Goal: Information Seeking & Learning: Compare options

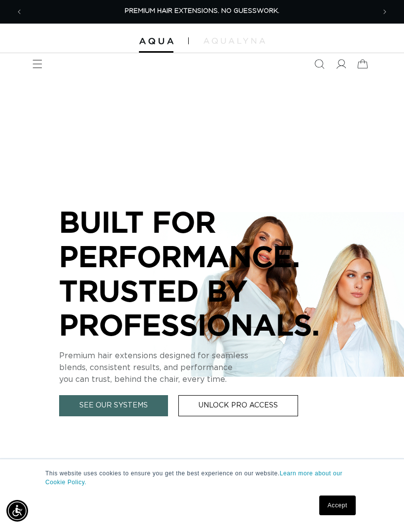
click at [38, 66] on icon "Menu" at bounding box center [37, 64] width 10 height 10
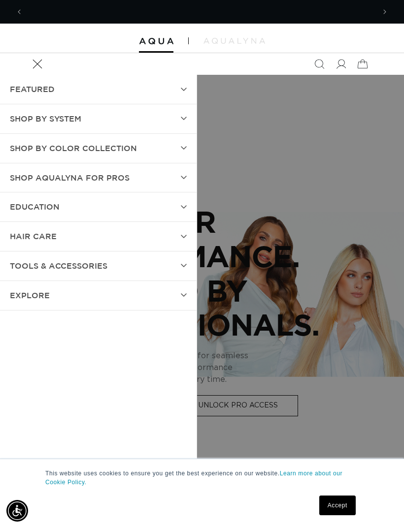
scroll to position [0, 351]
click at [33, 148] on span "Shop by Color Collection" at bounding box center [73, 148] width 127 height 14
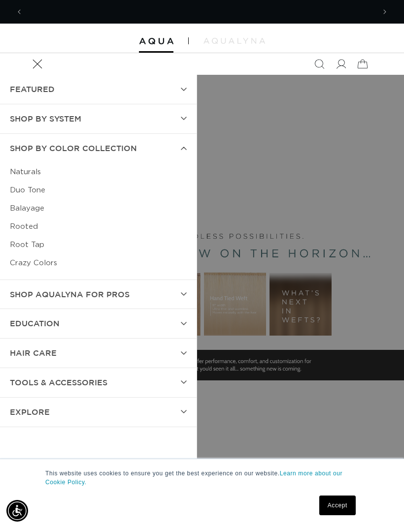
scroll to position [0, 703]
click at [19, 166] on link "Naturals" at bounding box center [98, 172] width 177 height 18
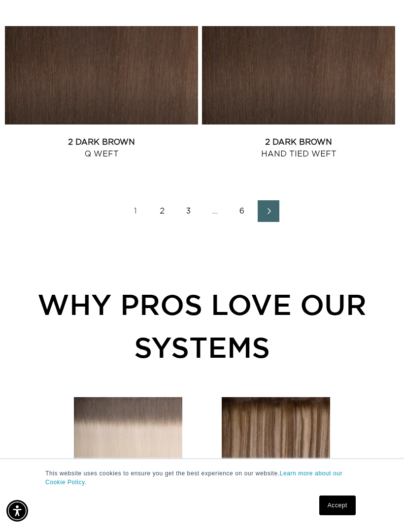
scroll to position [1671, 0]
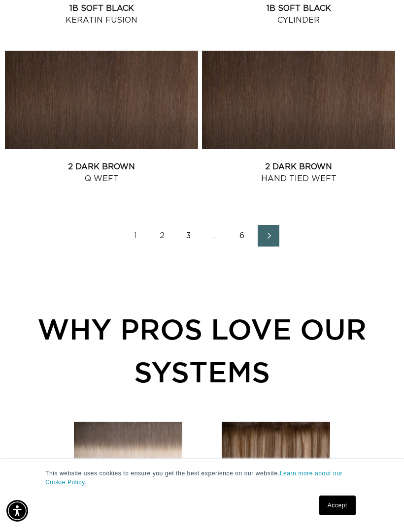
click at [248, 235] on link "6" at bounding box center [242, 236] width 22 height 22
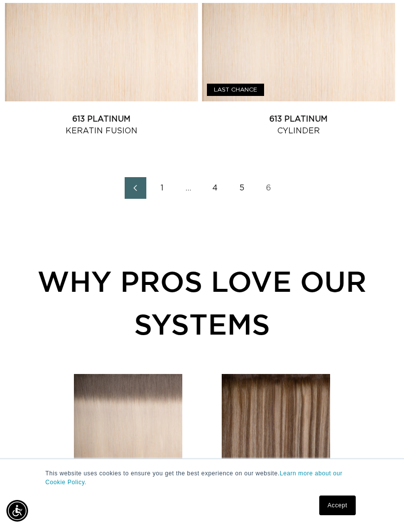
scroll to position [0, 703]
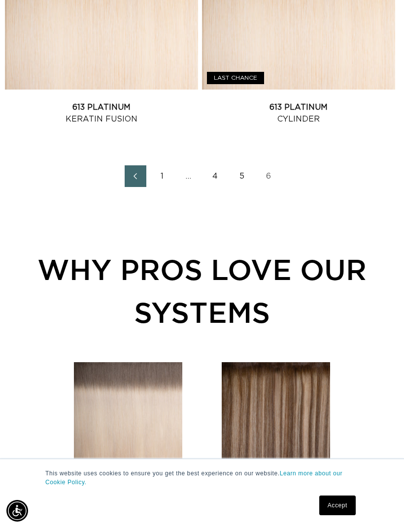
click at [239, 178] on link "5" at bounding box center [242, 176] width 22 height 22
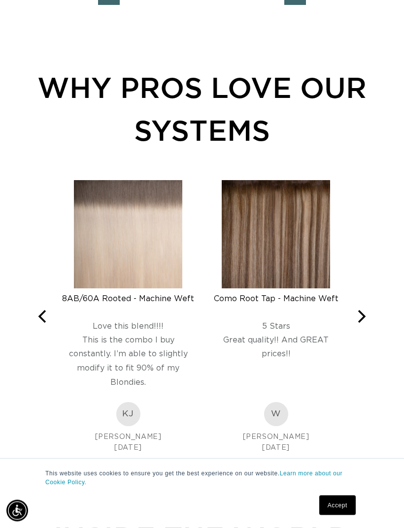
scroll to position [1913, 0]
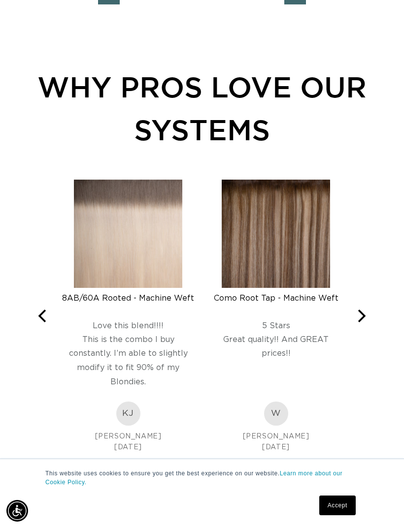
click at [365, 311] on icon "Next" at bounding box center [360, 316] width 13 height 13
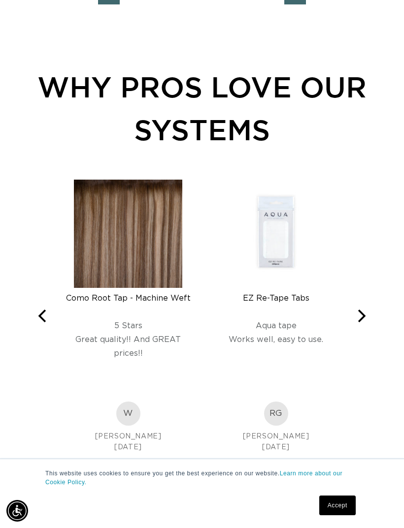
scroll to position [0, 0]
click at [361, 308] on button "Next" at bounding box center [360, 317] width 22 height 22
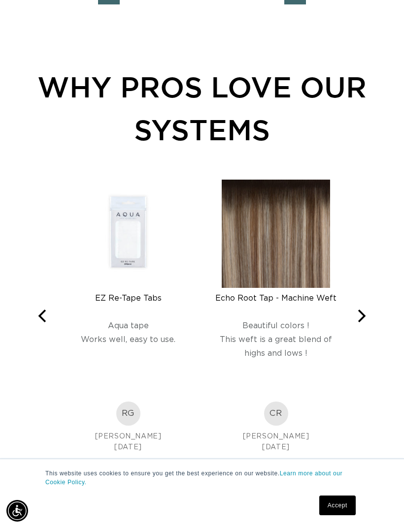
click at [357, 310] on icon "Next" at bounding box center [360, 316] width 13 height 13
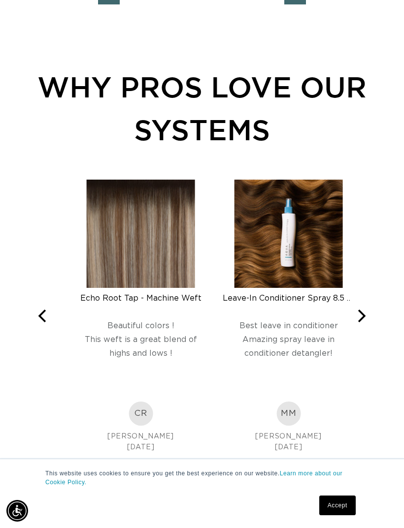
scroll to position [0, 351]
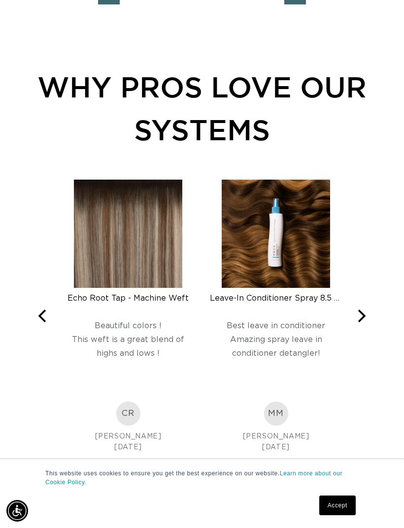
click at [88, 269] on img at bounding box center [128, 234] width 108 height 108
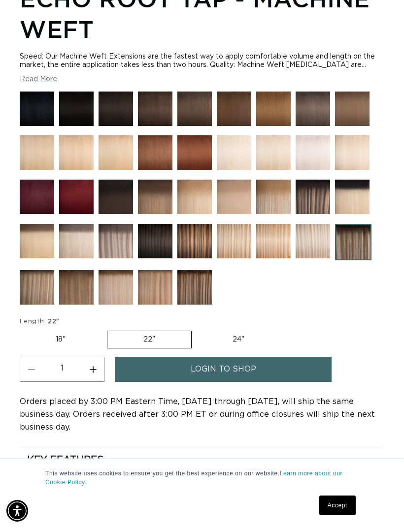
scroll to position [0, 703]
click at [35, 291] on img at bounding box center [37, 287] width 34 height 34
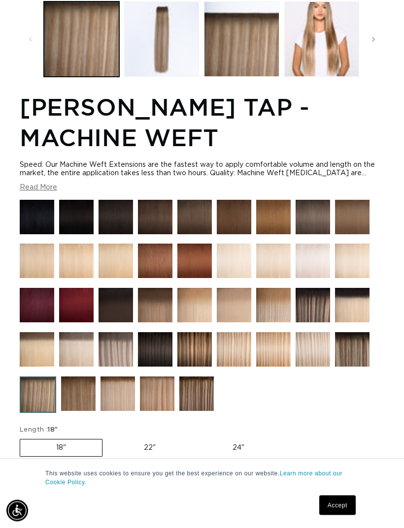
scroll to position [505, 0]
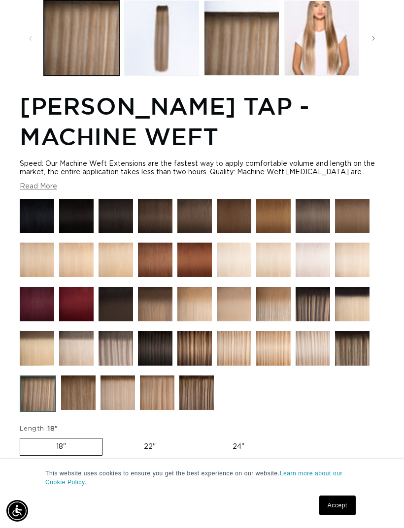
click at [317, 256] on img at bounding box center [312, 260] width 34 height 34
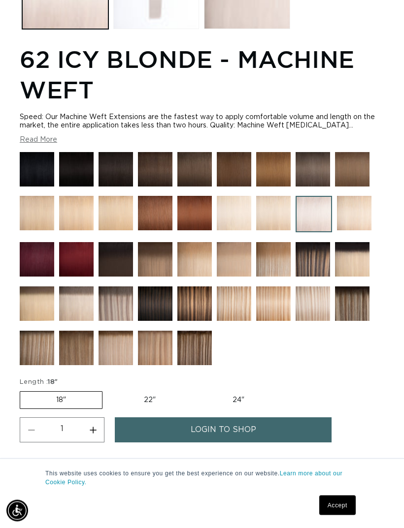
scroll to position [563, 0]
click at [63, 300] on img at bounding box center [76, 303] width 34 height 34
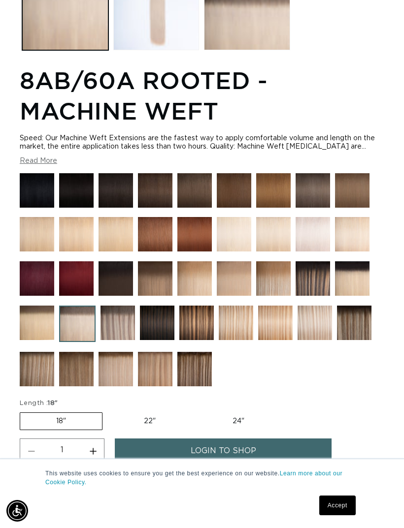
click at [38, 369] on img at bounding box center [37, 369] width 34 height 34
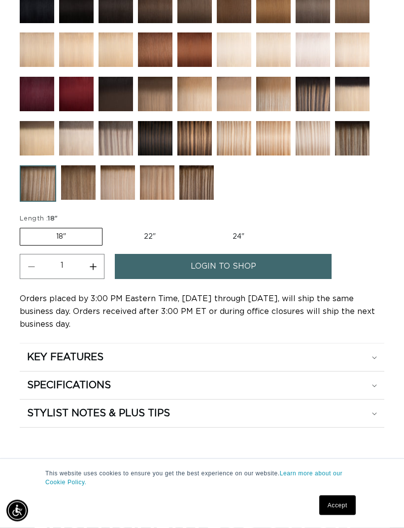
scroll to position [715, 0]
click at [123, 194] on img at bounding box center [117, 182] width 34 height 34
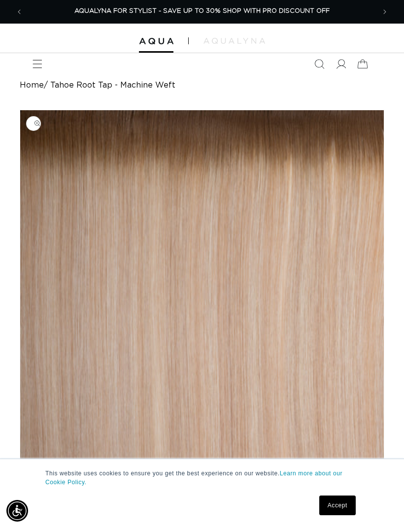
click at [37, 64] on icon "Menu" at bounding box center [37, 64] width 10 height 10
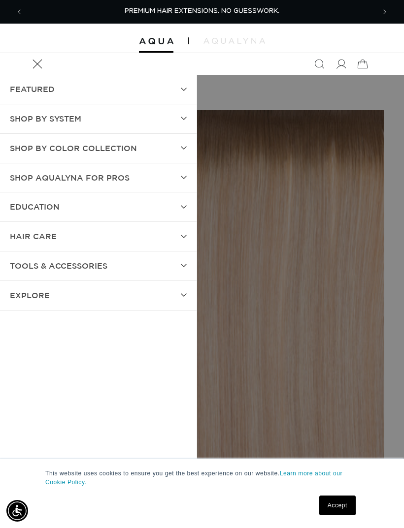
click at [32, 124] on span "SHOP BY SYSTEM" at bounding box center [45, 119] width 71 height 14
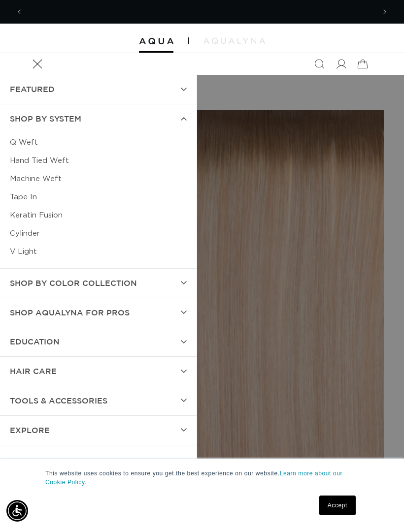
scroll to position [0, 351]
click at [26, 142] on link "Q Weft" at bounding box center [98, 142] width 177 height 18
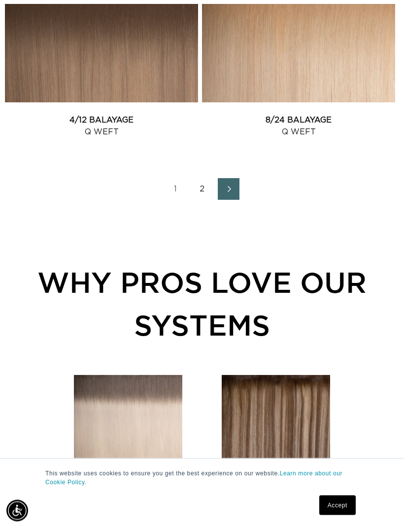
scroll to position [1741, 0]
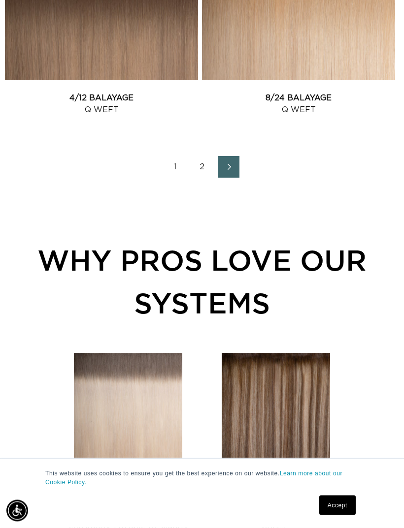
click at [203, 170] on link "2" at bounding box center [202, 167] width 22 height 22
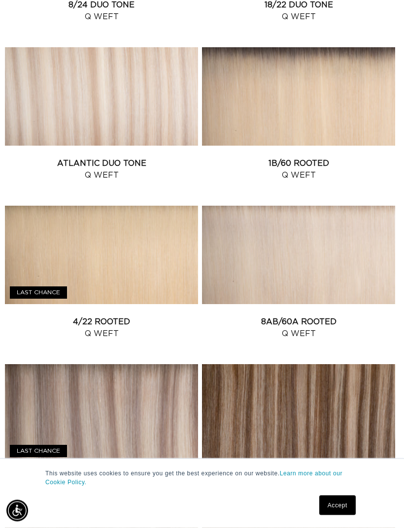
scroll to position [723, 0]
click at [56, 157] on link "Atlantic Duo Tone Q Weft" at bounding box center [101, 169] width 193 height 24
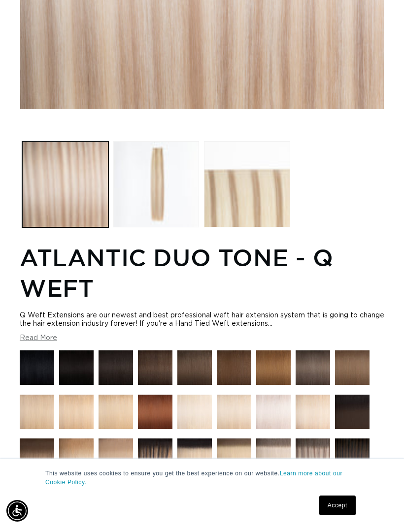
scroll to position [0, 351]
click at [215, 187] on button "Load image 3 in gallery view" at bounding box center [247, 184] width 86 height 86
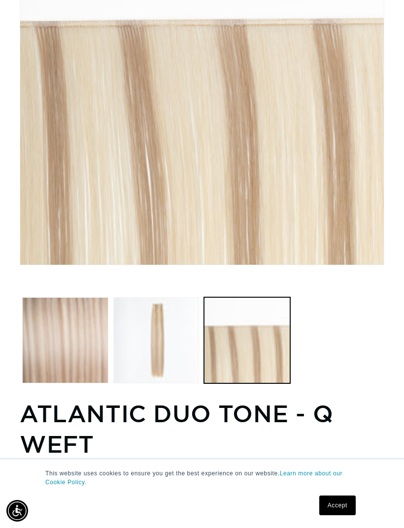
click at [69, 311] on button "Load image 1 in gallery view" at bounding box center [65, 340] width 86 height 86
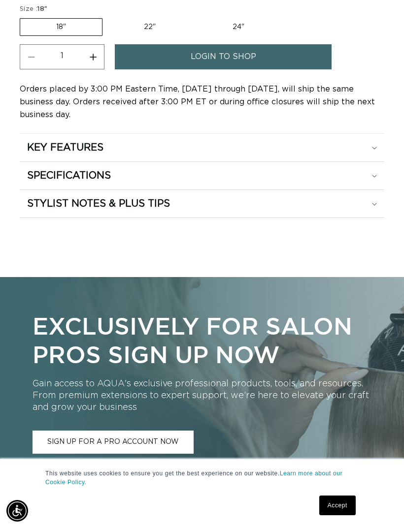
scroll to position [939, 0]
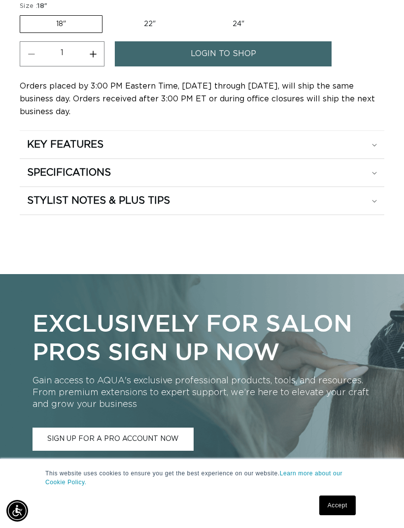
click at [38, 212] on summary "STYLIST NOTES & PLUS TIPS" at bounding box center [202, 201] width 364 height 28
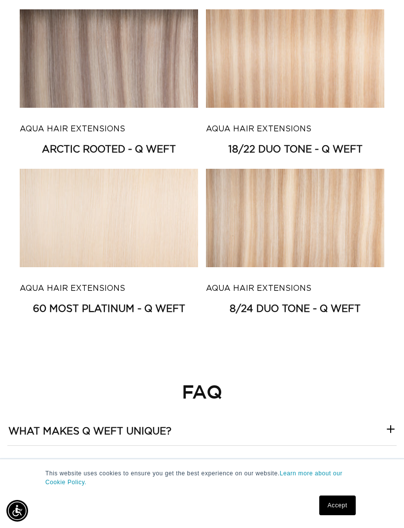
scroll to position [0, 0]
click at [370, 303] on link "8/24 Duo Tone - Q Weft" at bounding box center [295, 309] width 178 height 12
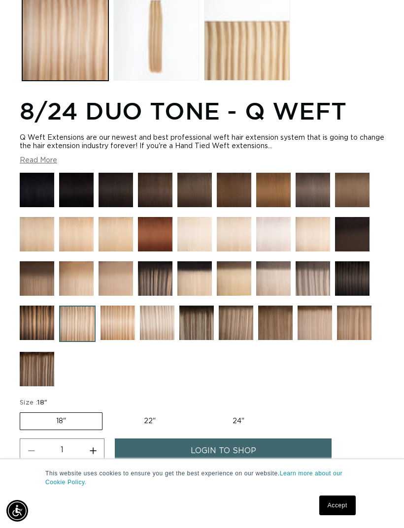
scroll to position [512, 0]
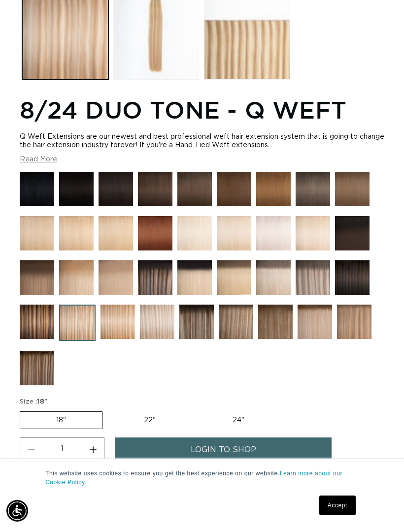
click at [33, 160] on button "Read More" at bounding box center [38, 159] width 37 height 8
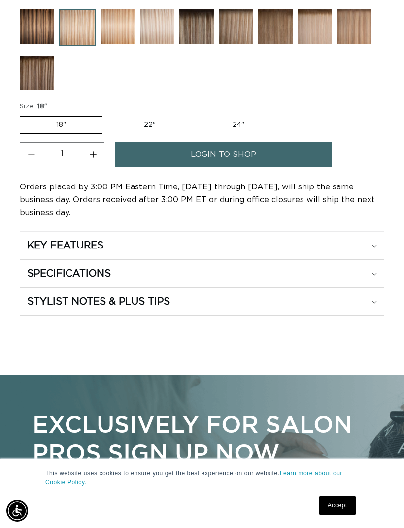
scroll to position [0, 351]
click at [295, 124] on variant-selects "Size : 18" 18" Variant sold out or unavailable 22" Variant sold out or unavaila…" at bounding box center [202, 118] width 364 height 33
click at [249, 127] on label "24" Variant sold out or unavailable" at bounding box center [238, 125] width 84 height 17
click at [197, 115] on input "24" Variant sold out or unavailable" at bounding box center [196, 114] width 0 height 0
radio input "true"
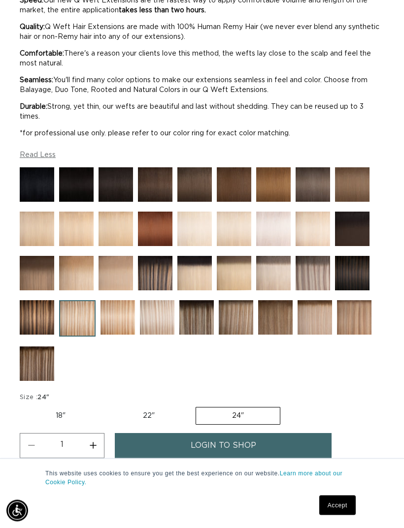
click at [144, 411] on label "22" Variant sold out or unavailable" at bounding box center [149, 416] width 84 height 17
click at [107, 406] on input "22" Variant sold out or unavailable" at bounding box center [106, 405] width 0 height 0
radio input "true"
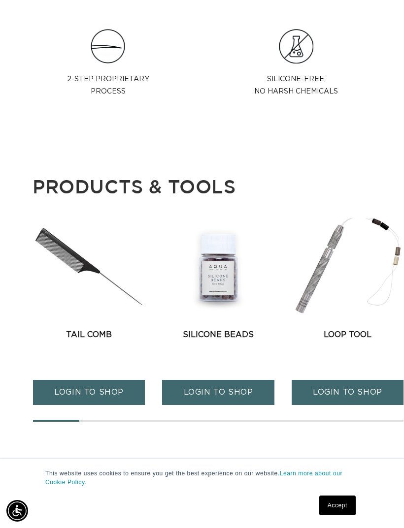
scroll to position [0, 0]
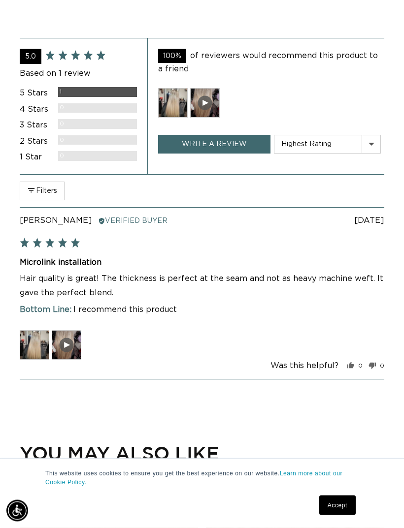
click at [208, 103] on div at bounding box center [205, 104] width 30 height 30
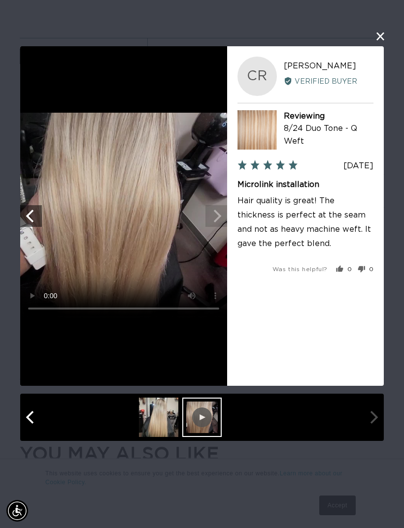
click at [123, 217] on video "Your browser doesn't support HTML5 videos." at bounding box center [123, 216] width 207 height 207
click at [58, 159] on video "Your browser doesn't support HTML5 videos." at bounding box center [123, 216] width 207 height 207
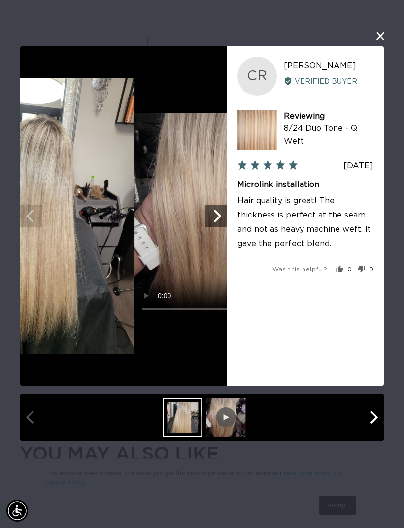
click at [153, 420] on div at bounding box center [201, 417] width 363 height 47
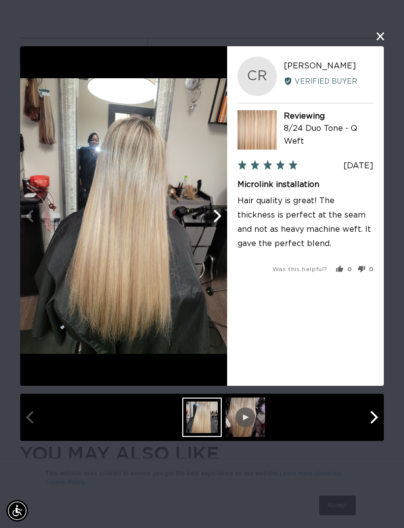
scroll to position [0, 0]
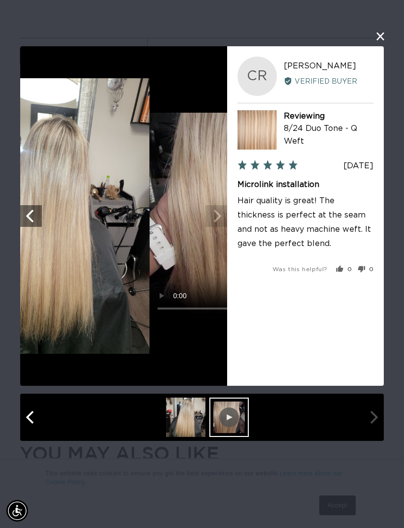
click at [238, 432] on div at bounding box center [228, 417] width 39 height 39
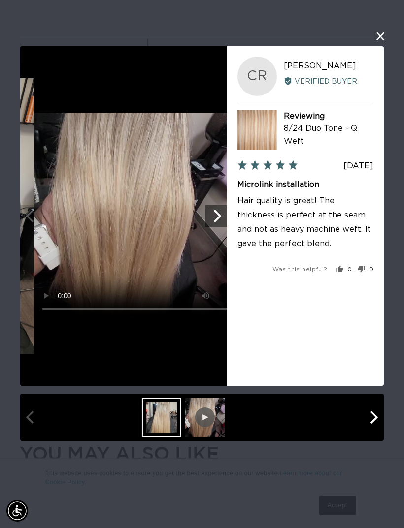
click at [174, 423] on div at bounding box center [161, 417] width 39 height 39
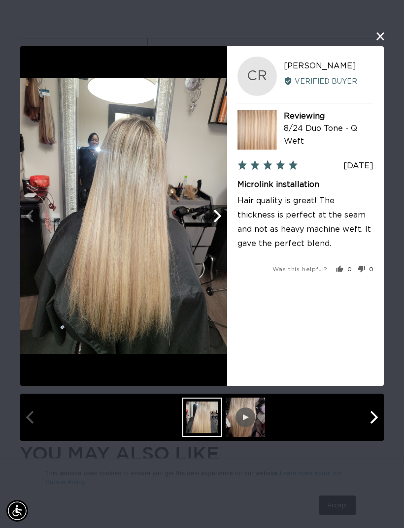
scroll to position [0, 703]
click at [375, 42] on button "close this modal window" at bounding box center [380, 37] width 12 height 12
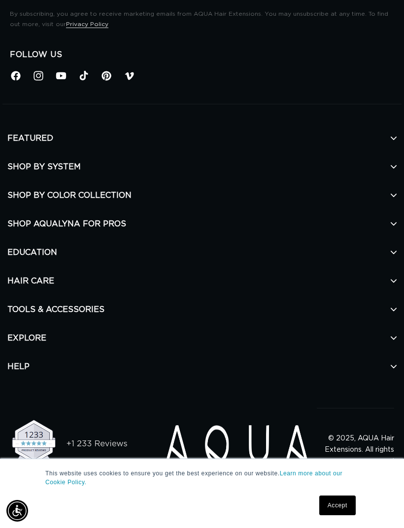
click at [31, 203] on h2 "SHOP BY COLOR COLLECTION" at bounding box center [201, 195] width 389 height 29
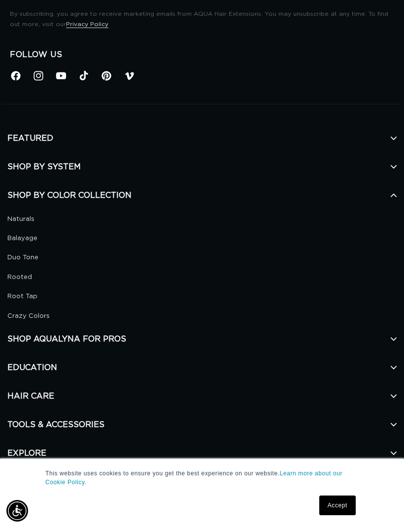
scroll to position [0, 0]
click at [16, 254] on link "Duo Tone" at bounding box center [197, 257] width 381 height 11
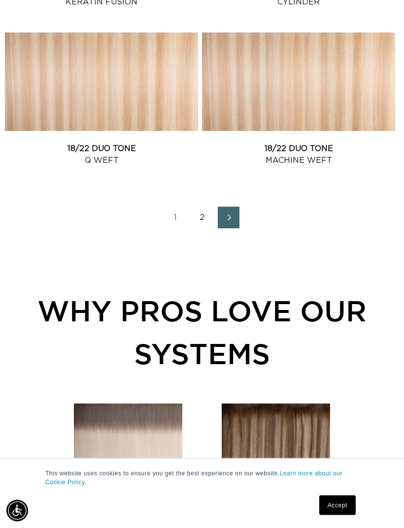
scroll to position [1705, 0]
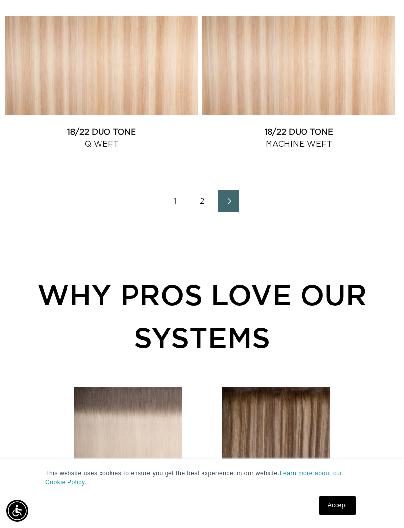
click at [198, 200] on link "2" at bounding box center [202, 201] width 22 height 22
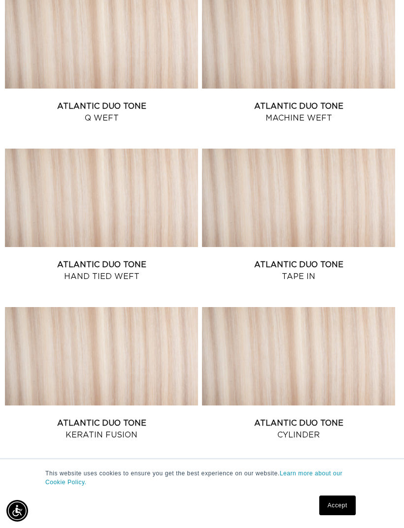
scroll to position [621, 0]
click at [338, 101] on link "Atlantic Duo Tone Machine Weft" at bounding box center [298, 113] width 193 height 24
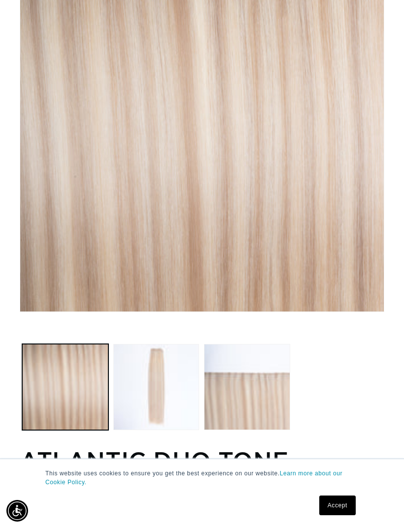
click at [140, 348] on button "Load image 2 in gallery view" at bounding box center [156, 387] width 86 height 86
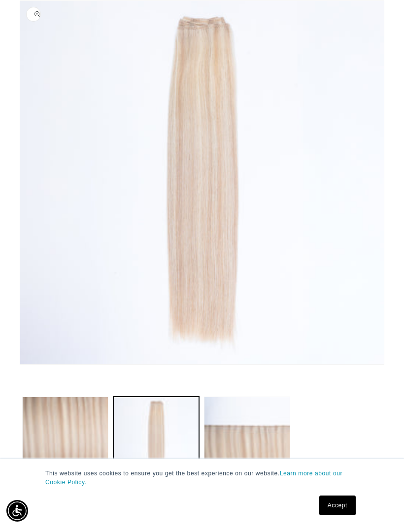
scroll to position [0, 351]
click at [229, 428] on button "Load image 3 in gallery view" at bounding box center [247, 440] width 86 height 86
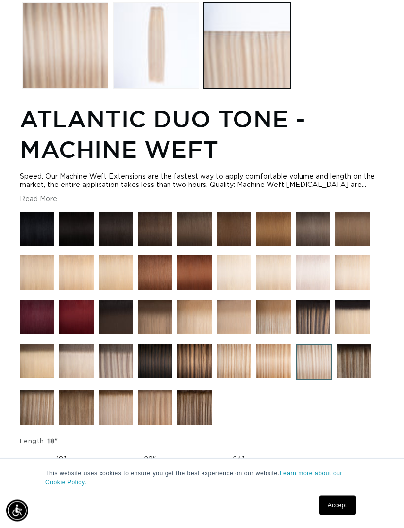
scroll to position [505, 0]
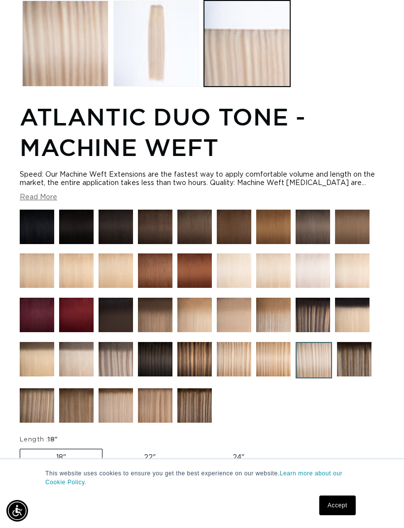
click at [32, 202] on button "Read More" at bounding box center [38, 197] width 37 height 8
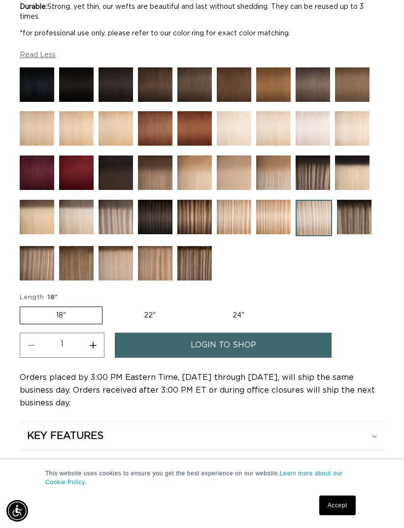
scroll to position [0, 351]
click at [140, 317] on label "22" Variant sold out or unavailable" at bounding box center [150, 315] width 84 height 17
click at [108, 305] on input "22" Variant sold out or unavailable" at bounding box center [107, 305] width 0 height 0
radio input "true"
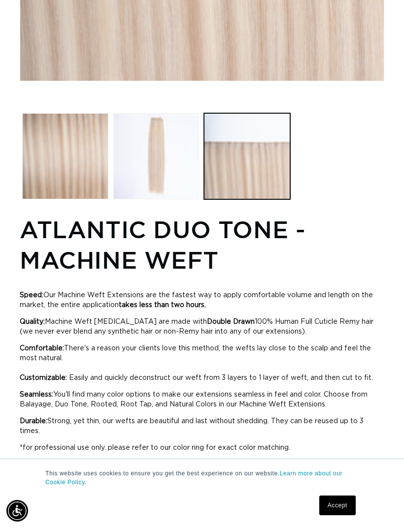
scroll to position [0, 703]
